Goal: Task Accomplishment & Management: Manage account settings

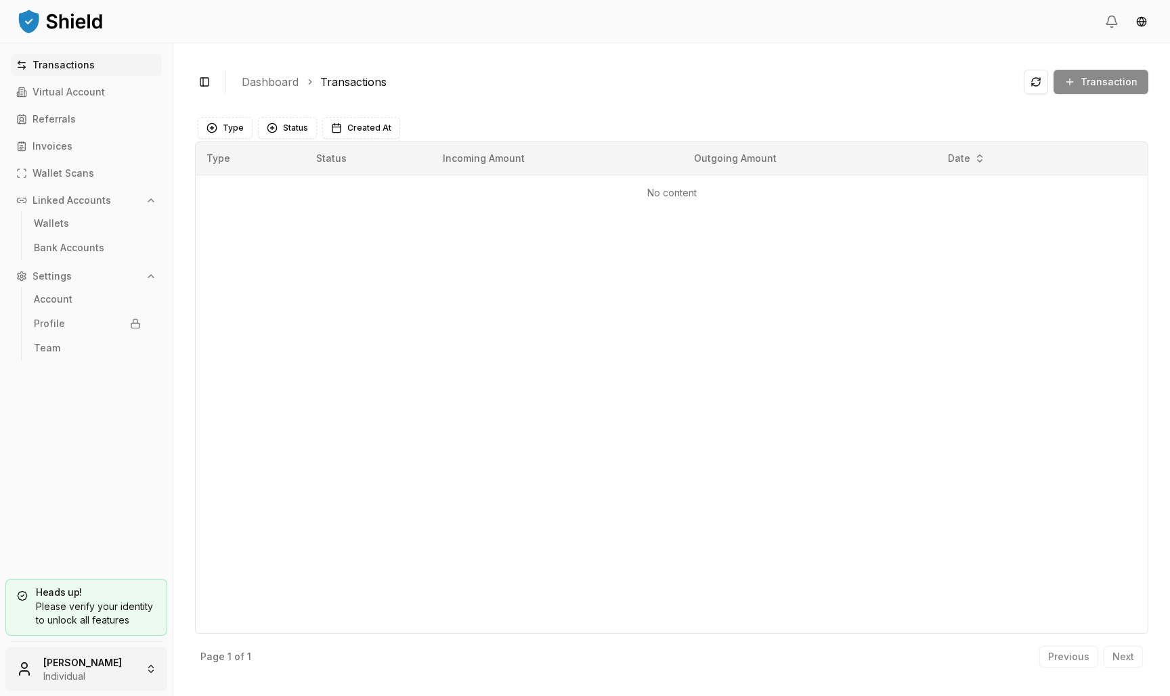
click at [88, 665] on html "Transactions Virtual Account Referrals Invoices Wallet Scans Linked Accounts Wa…" at bounding box center [585, 348] width 1170 height 696
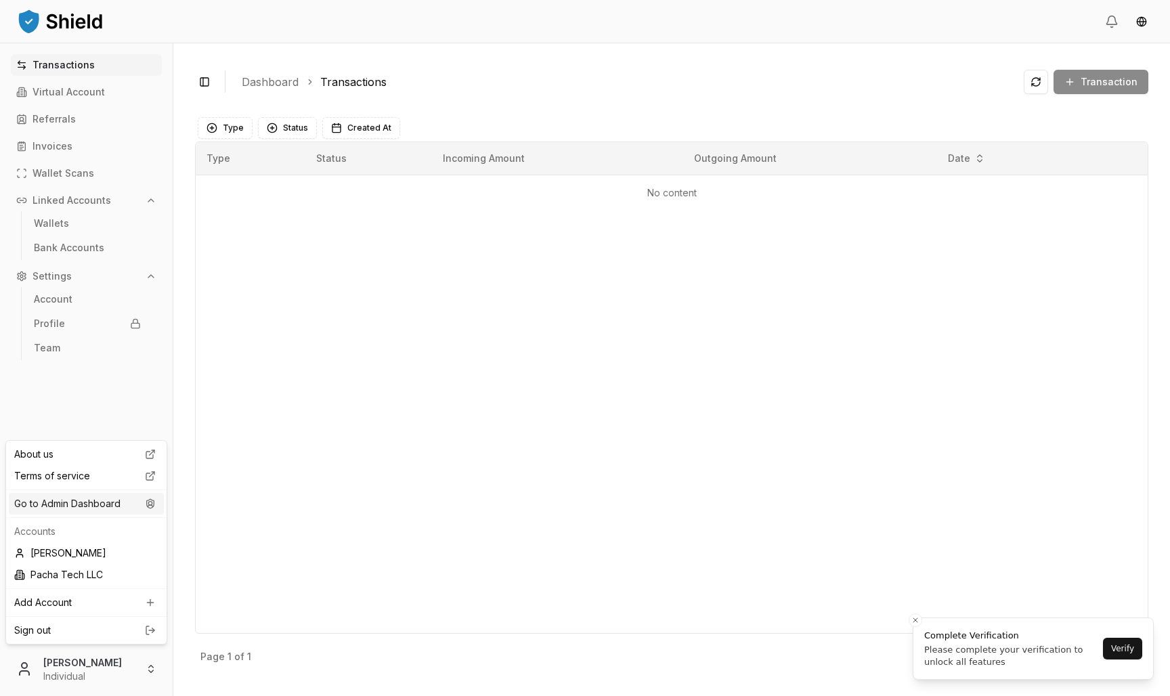
click at [144, 500] on icon at bounding box center [150, 503] width 16 height 11
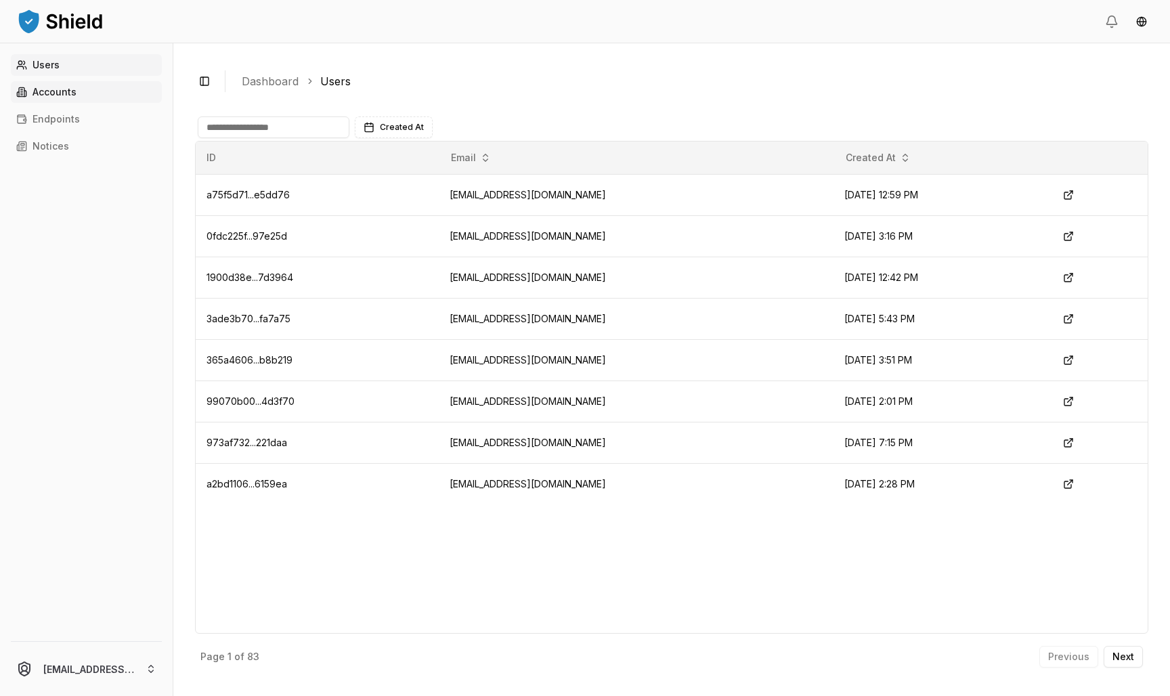
click at [95, 89] on link "Accounts" at bounding box center [86, 92] width 151 height 22
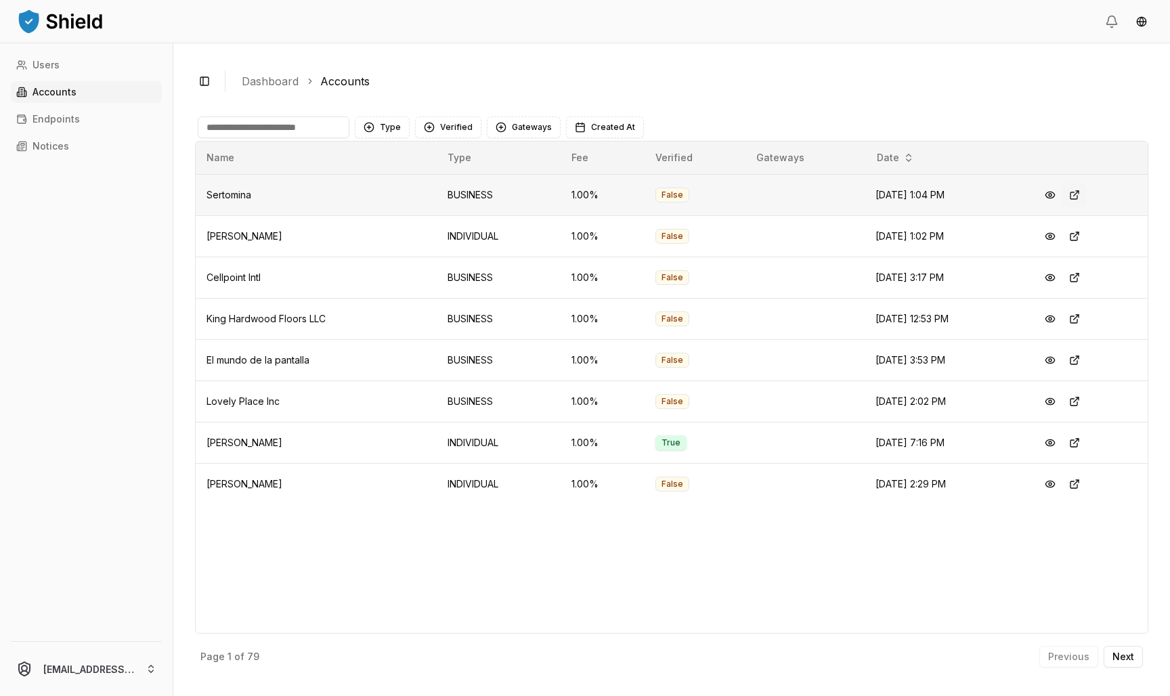
click at [1082, 193] on button at bounding box center [1075, 195] width 24 height 24
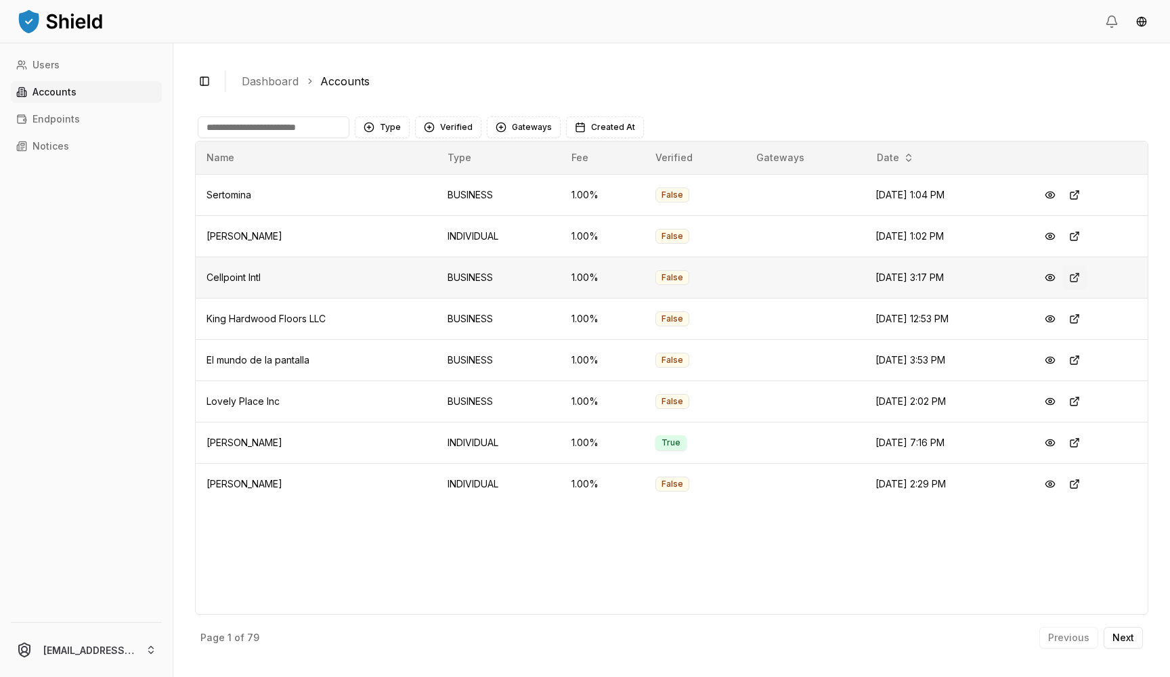
click at [1086, 275] on button at bounding box center [1075, 277] width 24 height 24
click at [1085, 365] on button at bounding box center [1075, 360] width 24 height 24
click at [1084, 317] on button at bounding box center [1075, 319] width 24 height 24
click at [1080, 404] on button at bounding box center [1075, 401] width 24 height 24
